Goal: Use online tool/utility: Utilize a website feature to perform a specific function

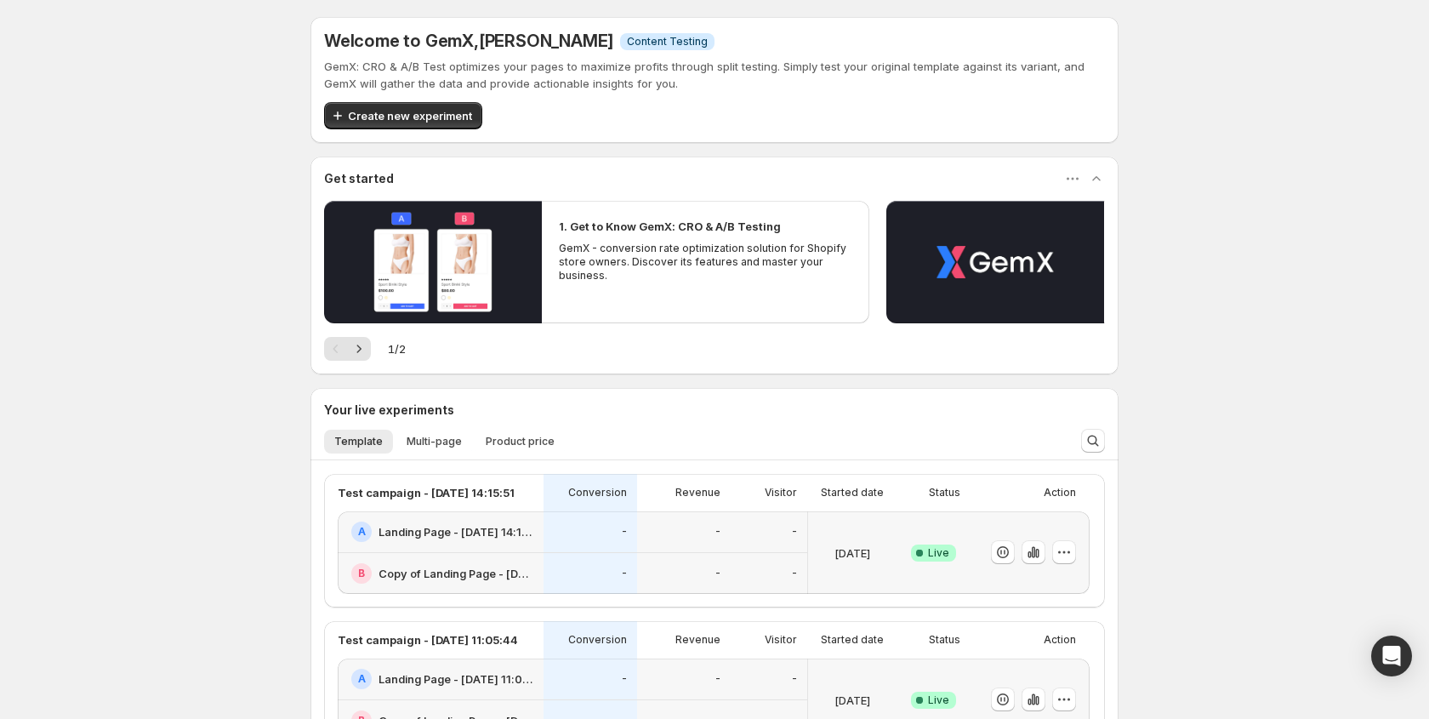
scroll to position [3, 0]
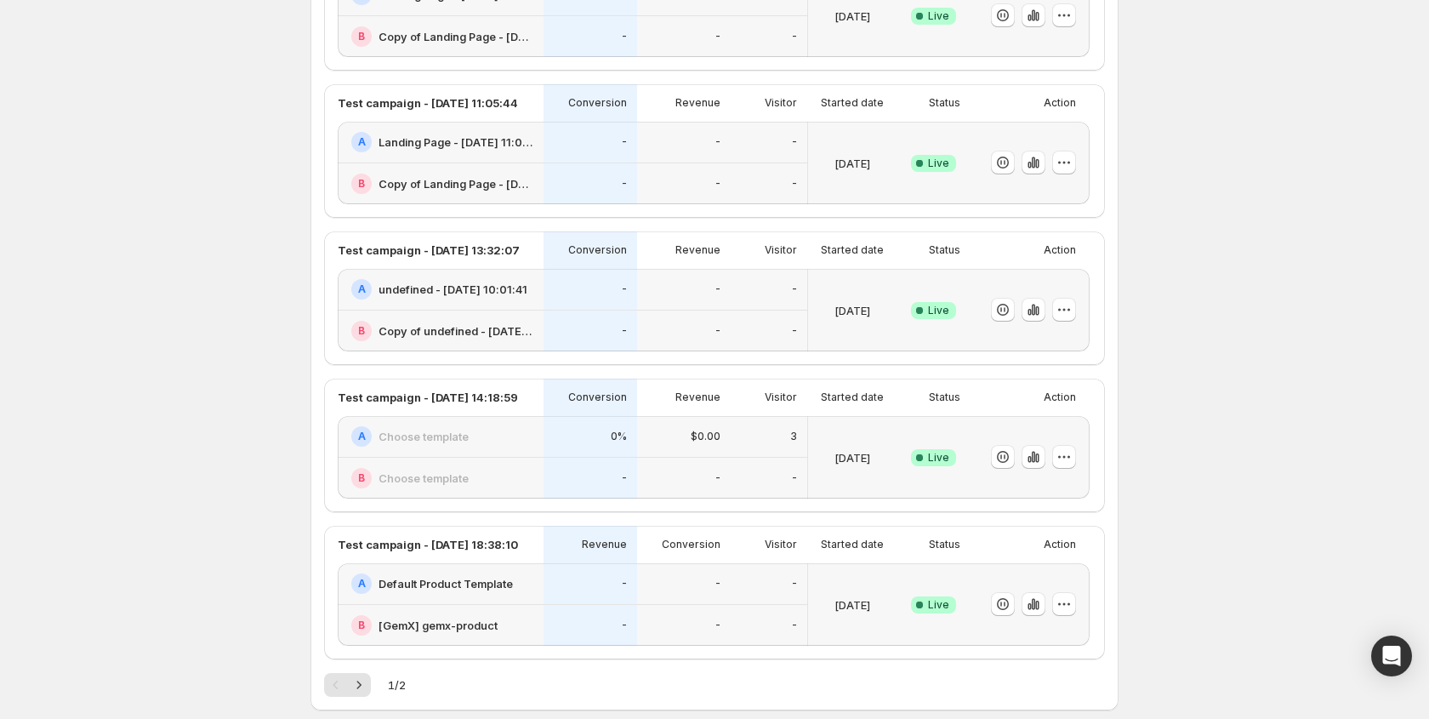
scroll to position [77, 0]
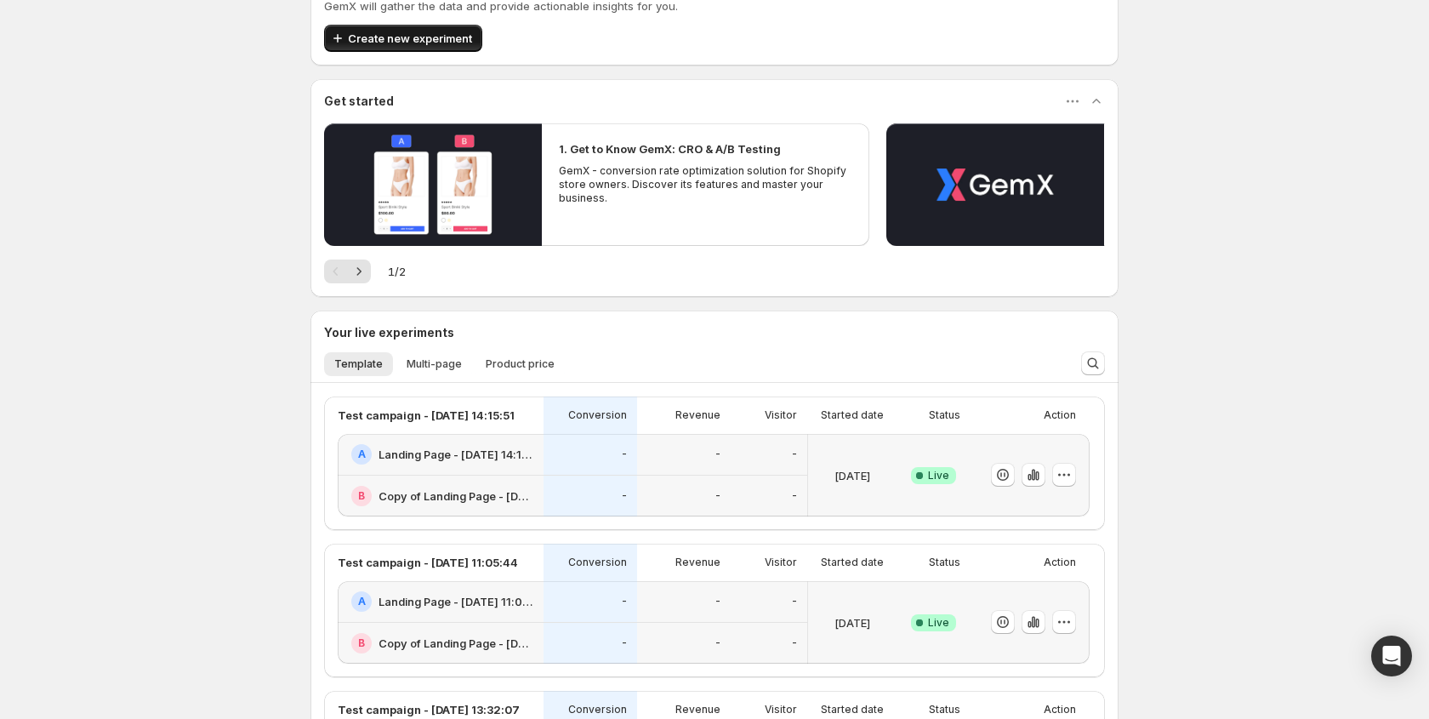
click at [423, 37] on span "Create new experiment" at bounding box center [410, 38] width 124 height 17
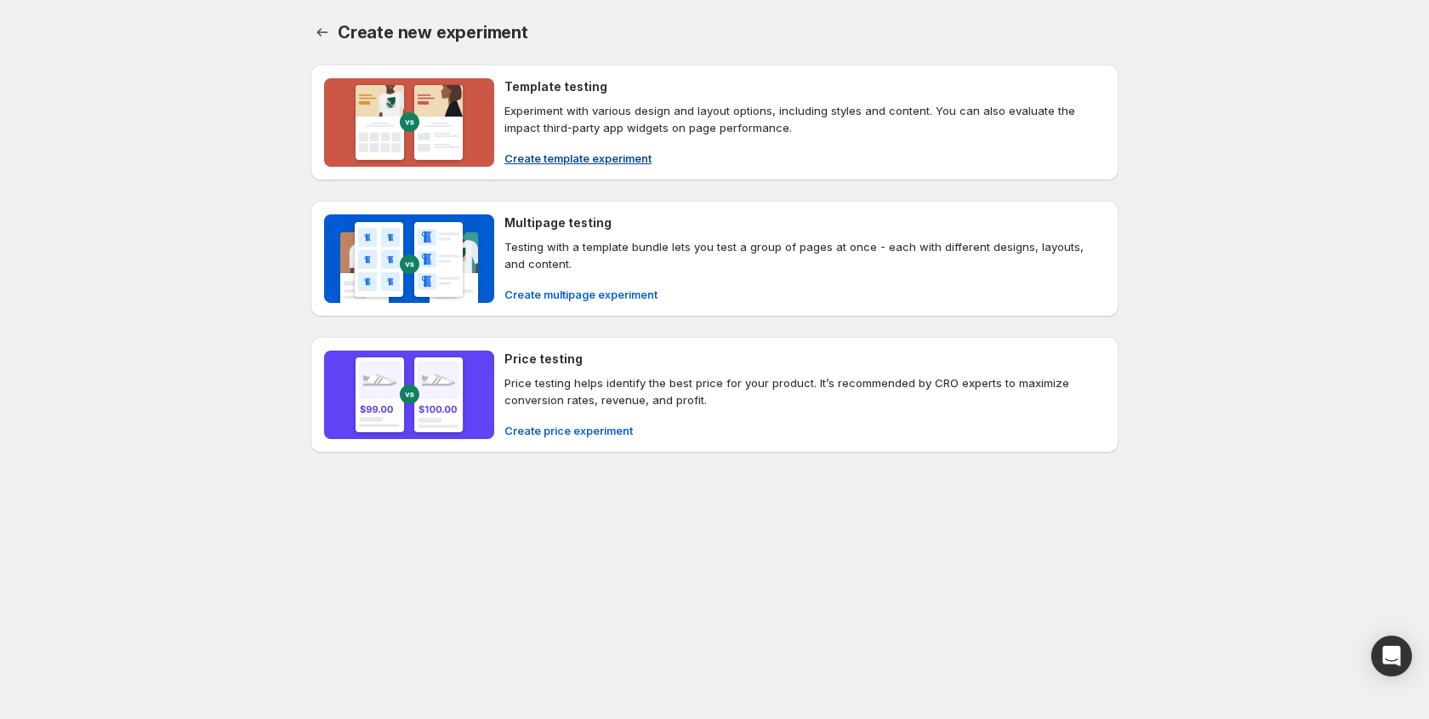
click at [566, 155] on span "Create template experiment" at bounding box center [577, 158] width 147 height 17
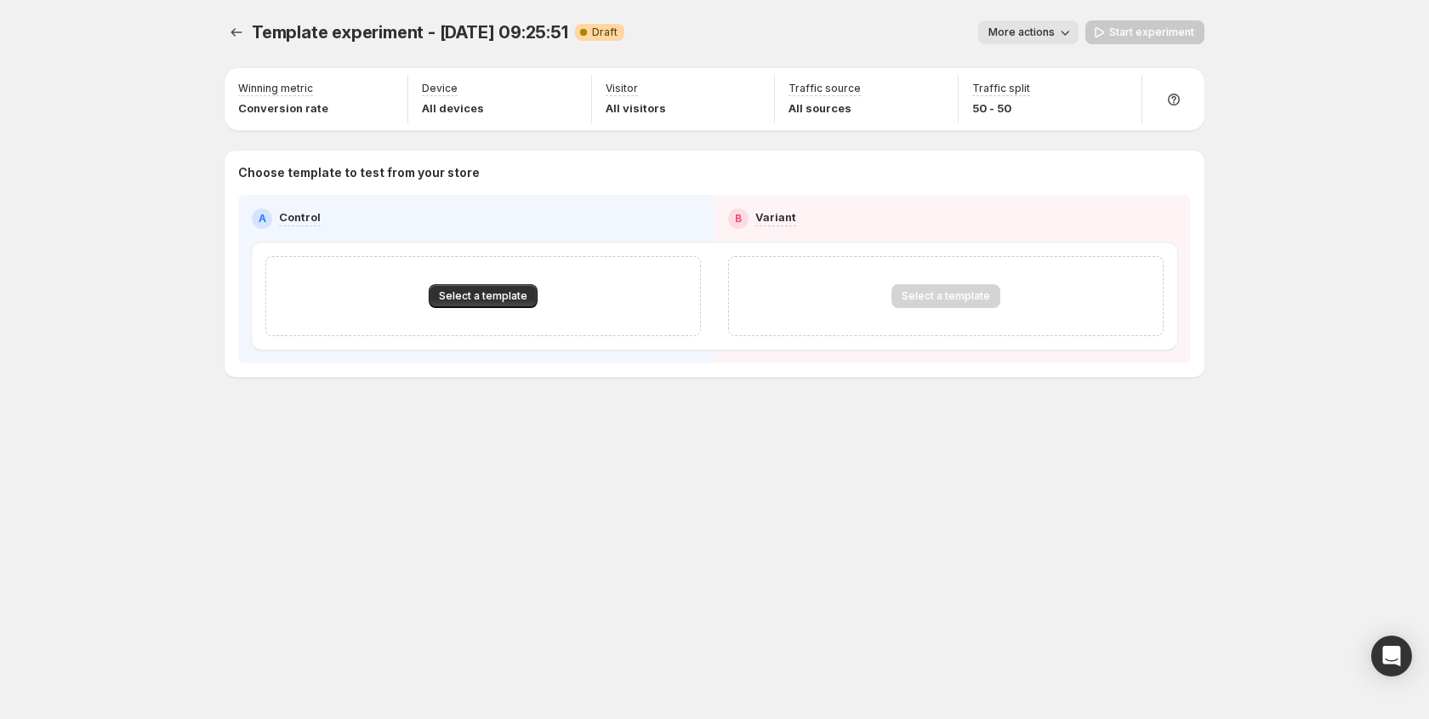
click at [486, 277] on div "Select a template" at bounding box center [483, 296] width 436 height 80
click at [476, 292] on span "Select a template" at bounding box center [483, 296] width 88 height 14
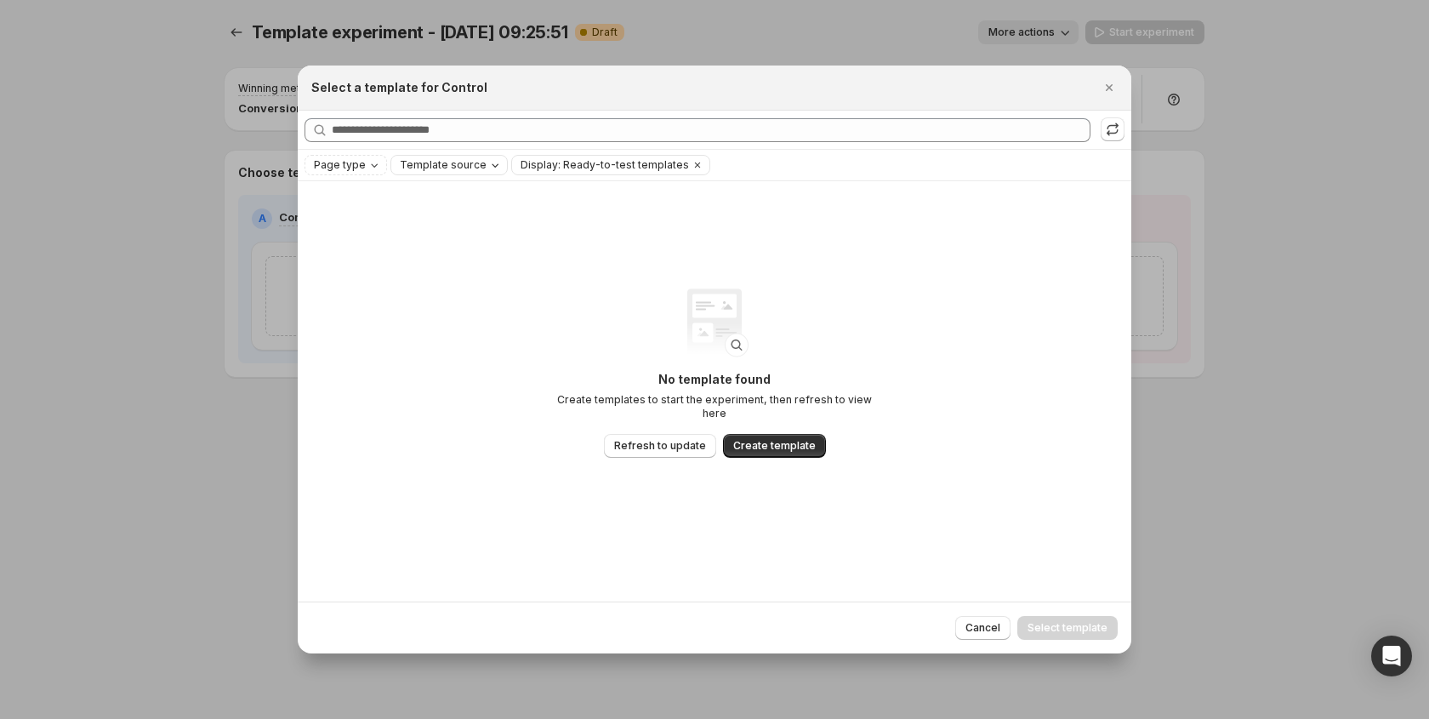
click at [443, 171] on span "Template source" at bounding box center [443, 165] width 87 height 14
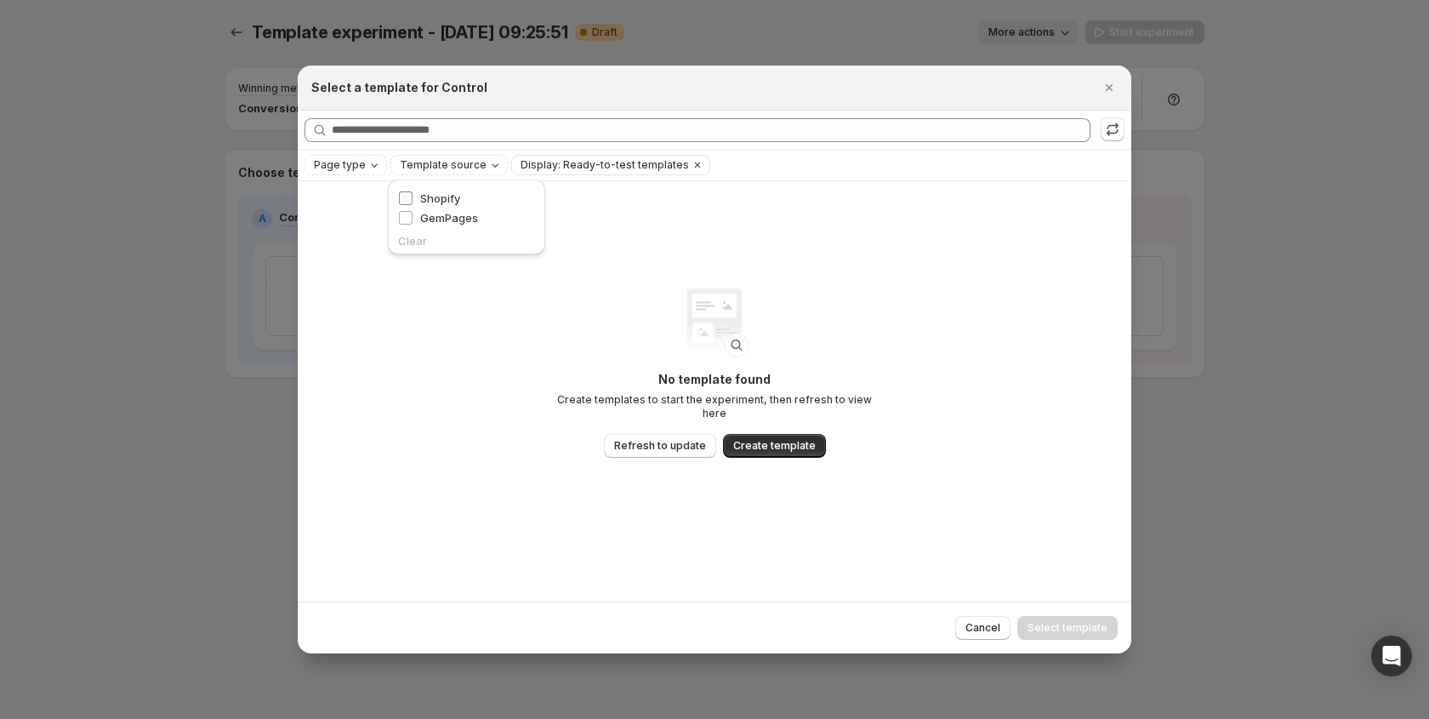
click at [437, 197] on span "Shopify" at bounding box center [440, 198] width 40 height 14
click at [735, 163] on icon "Clear" at bounding box center [742, 165] width 14 height 14
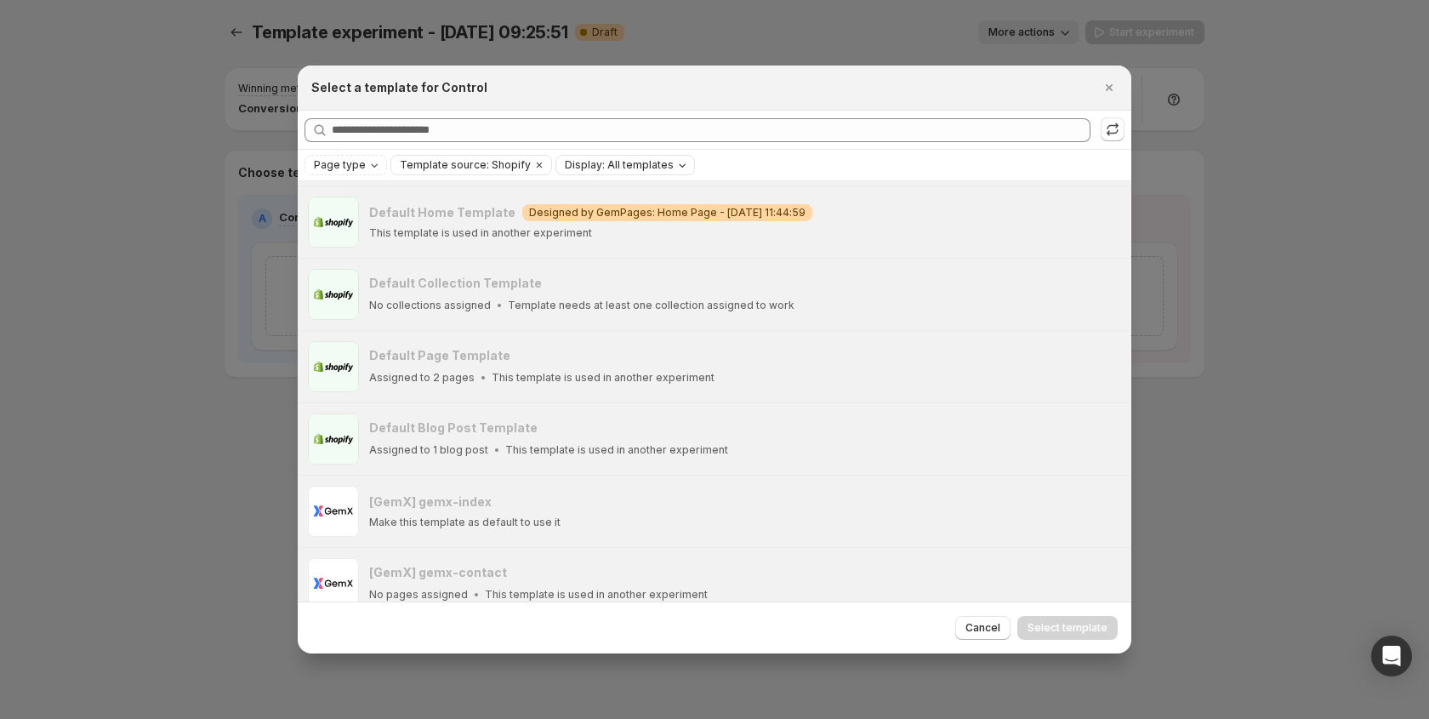
scroll to position [67, 0]
